Goal: Information Seeking & Learning: Learn about a topic

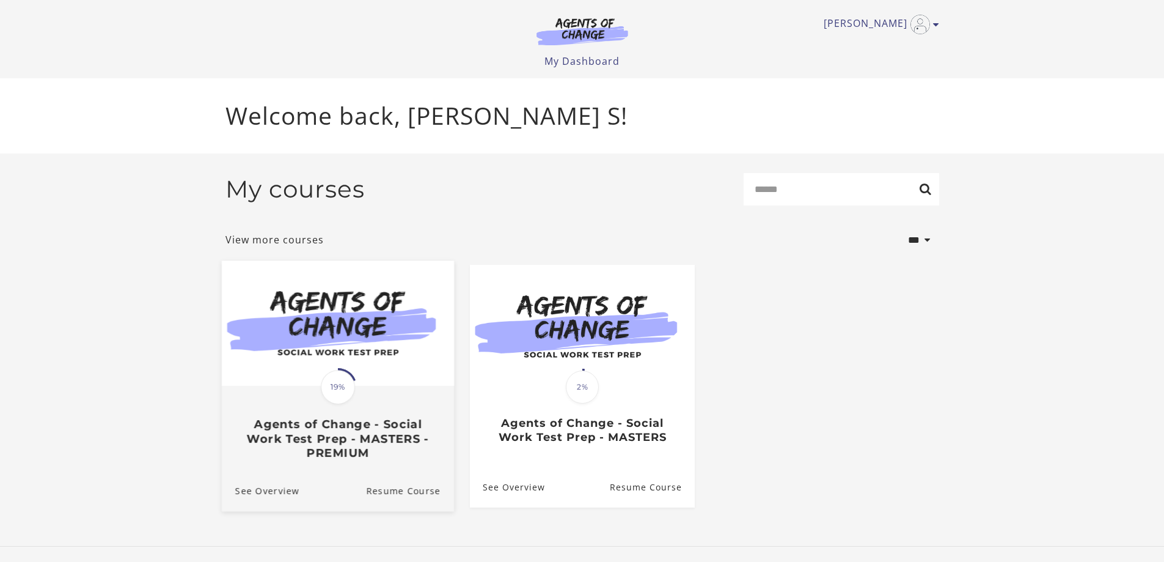
click at [360, 369] on img at bounding box center [337, 322] width 232 height 125
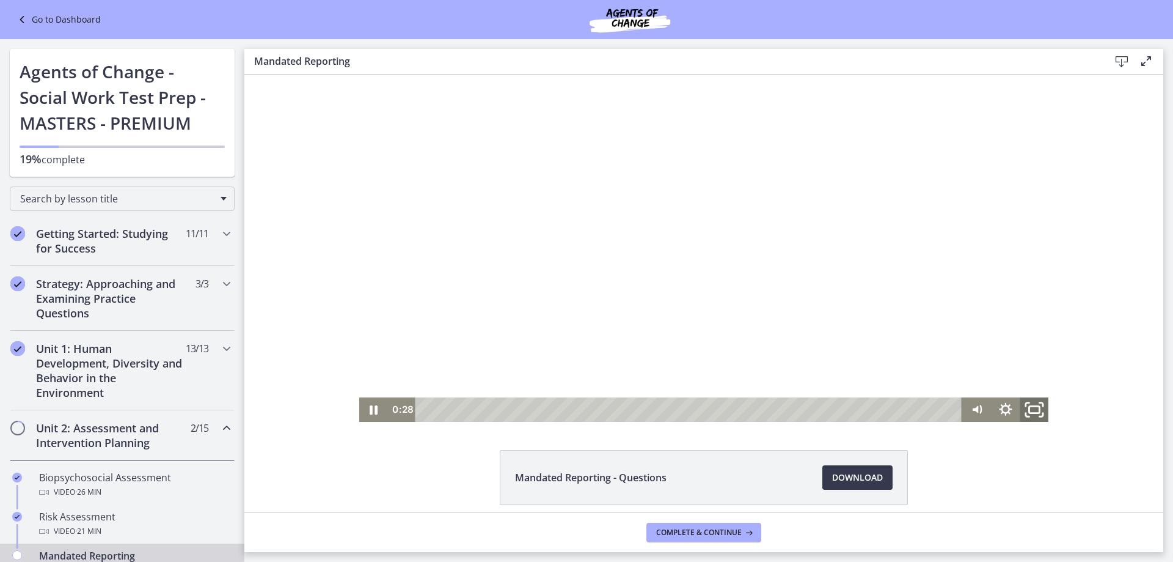
click at [1030, 406] on icon "Fullscreen" at bounding box center [1034, 409] width 34 height 29
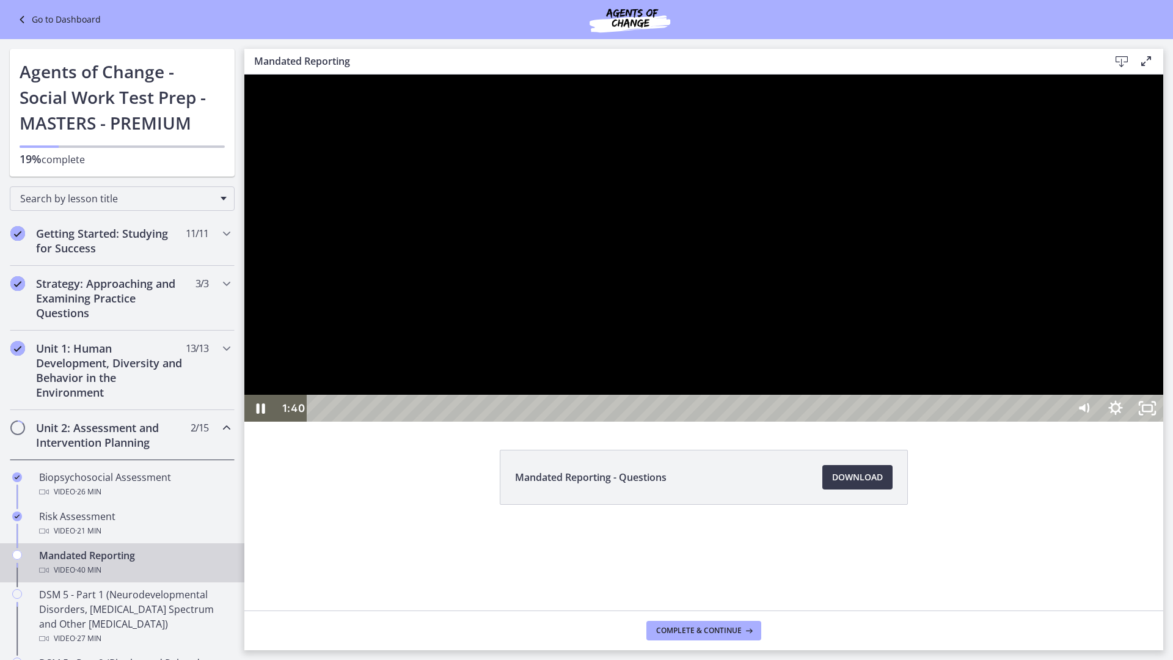
click at [872, 422] on div at bounding box center [703, 248] width 919 height 347
drag, startPoint x: 1396, startPoint y: 716, endPoint x: 1393, endPoint y: 618, distance: 97.8
click at [1167, 425] on icon "Unfullscreen" at bounding box center [1148, 408] width 38 height 32
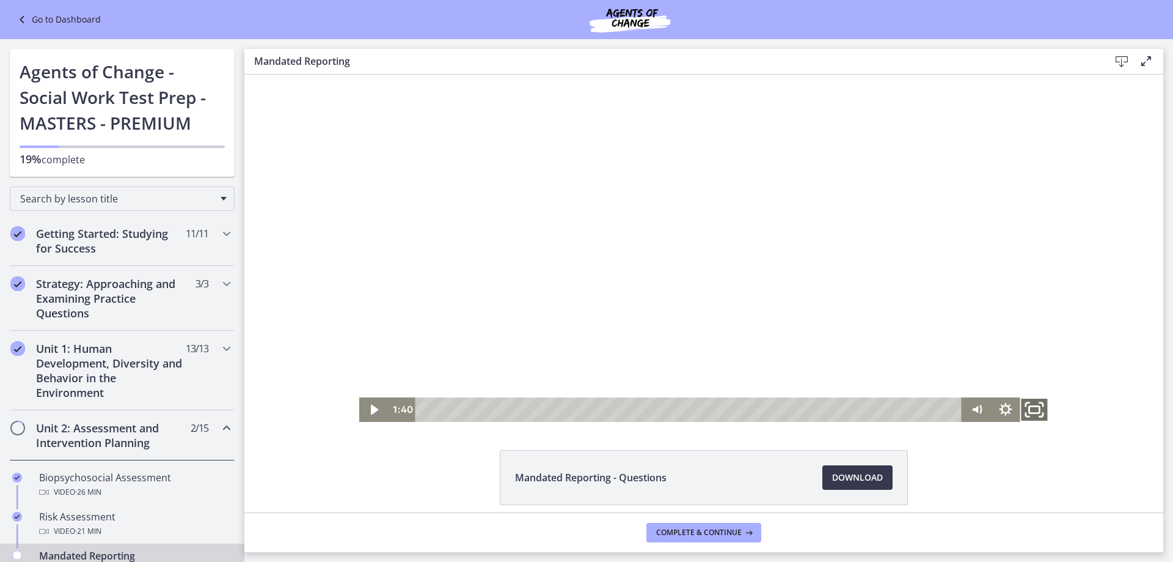
click at [1032, 408] on icon "Fullscreen" at bounding box center [1034, 409] width 34 height 29
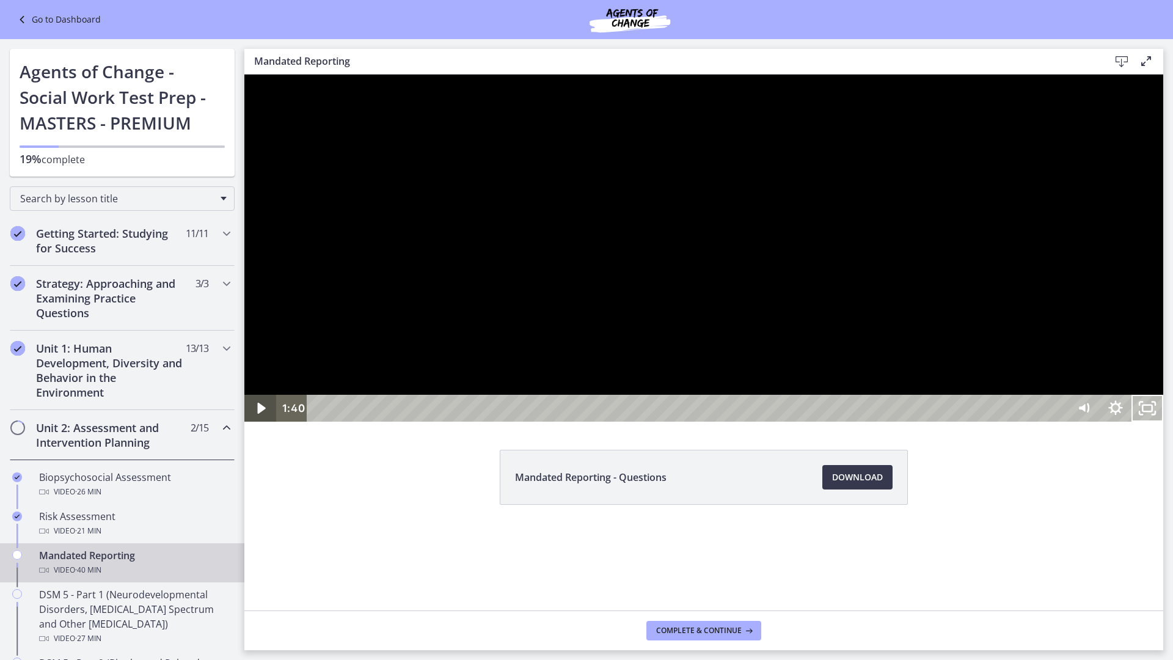
click at [257, 422] on icon "Play Video" at bounding box center [262, 408] width 32 height 27
click at [918, 422] on div at bounding box center [703, 248] width 919 height 347
click at [1164, 422] on icon "Unfullscreen" at bounding box center [1148, 408] width 32 height 27
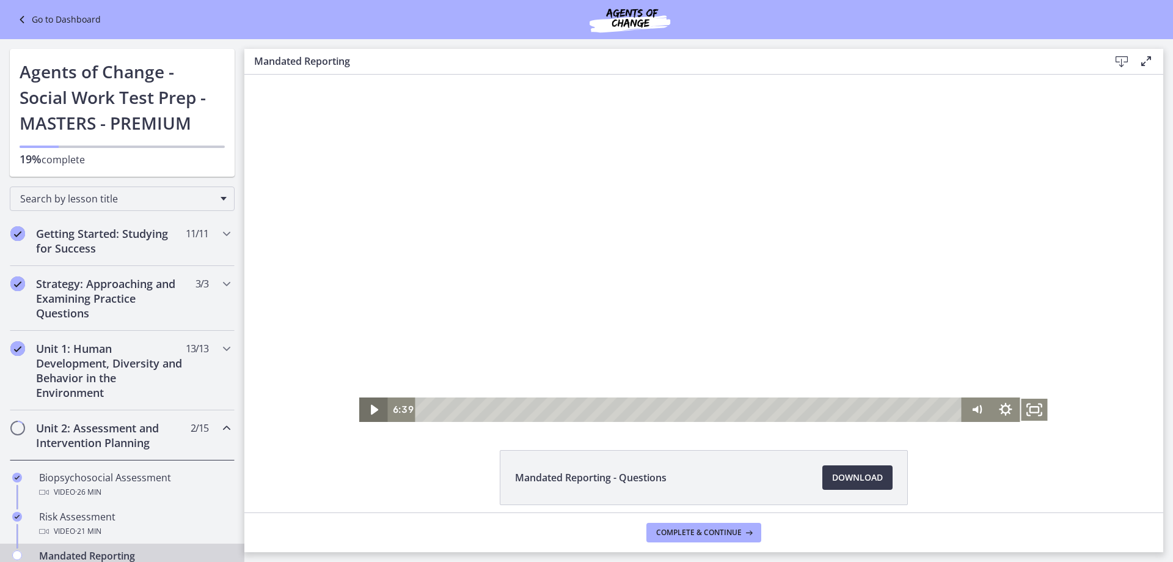
click at [370, 404] on icon "Play Video" at bounding box center [374, 409] width 29 height 24
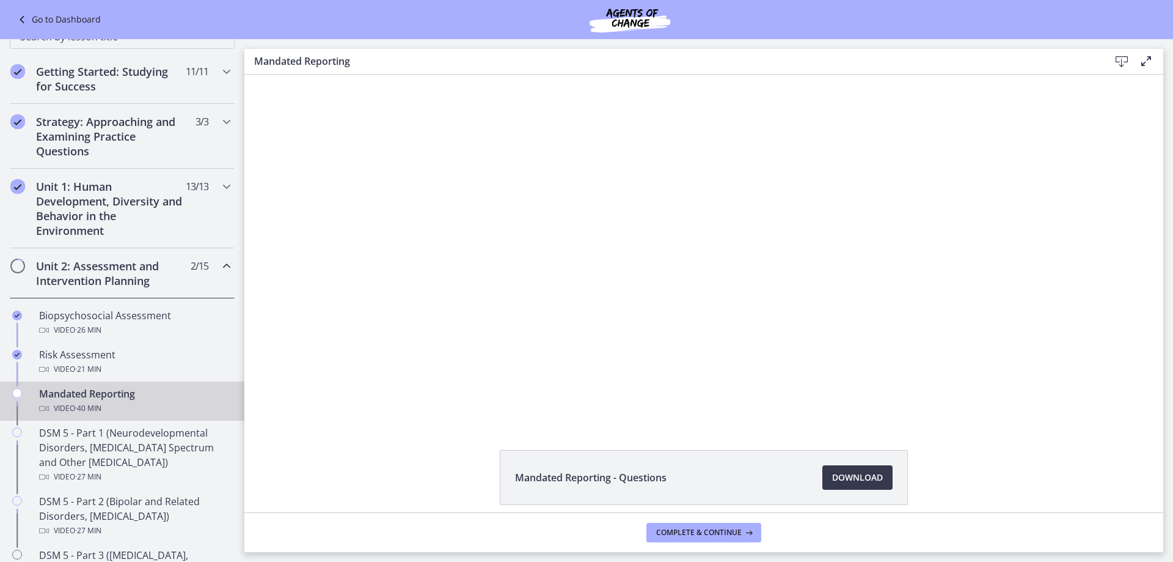
scroll to position [183, 0]
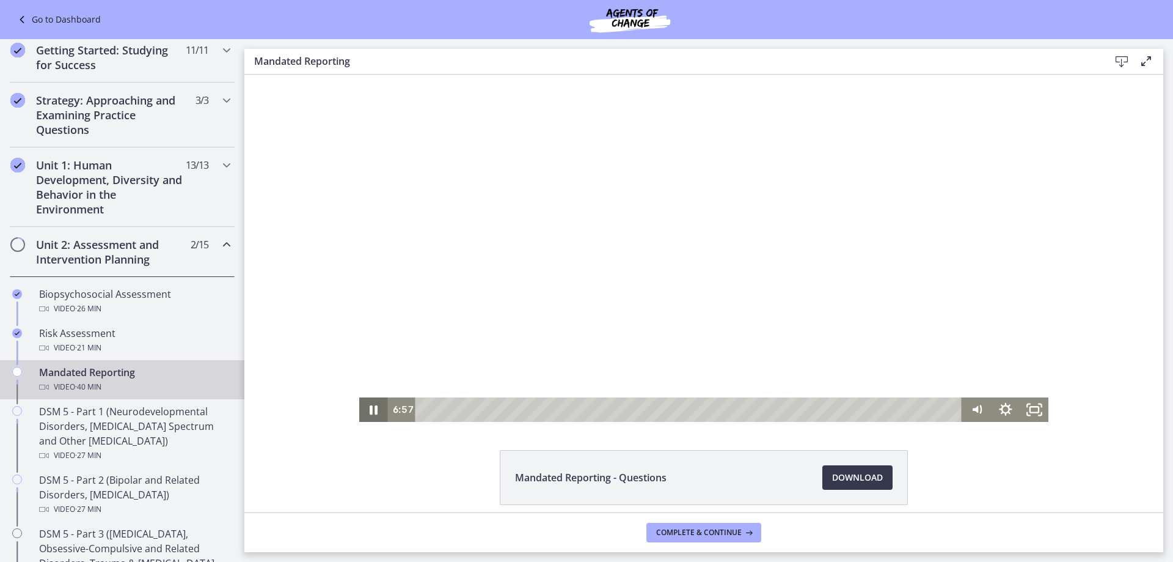
click at [371, 411] on icon "Pause" at bounding box center [374, 409] width 8 height 9
